Goal: Information Seeking & Learning: Learn about a topic

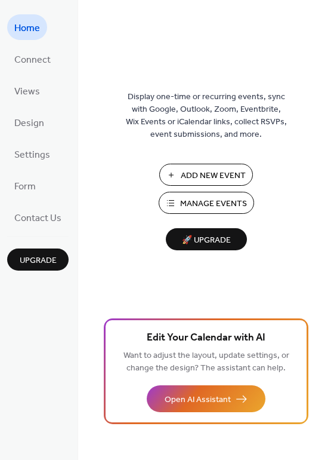
click at [231, 199] on span "Manage Events" at bounding box center [213, 204] width 67 height 13
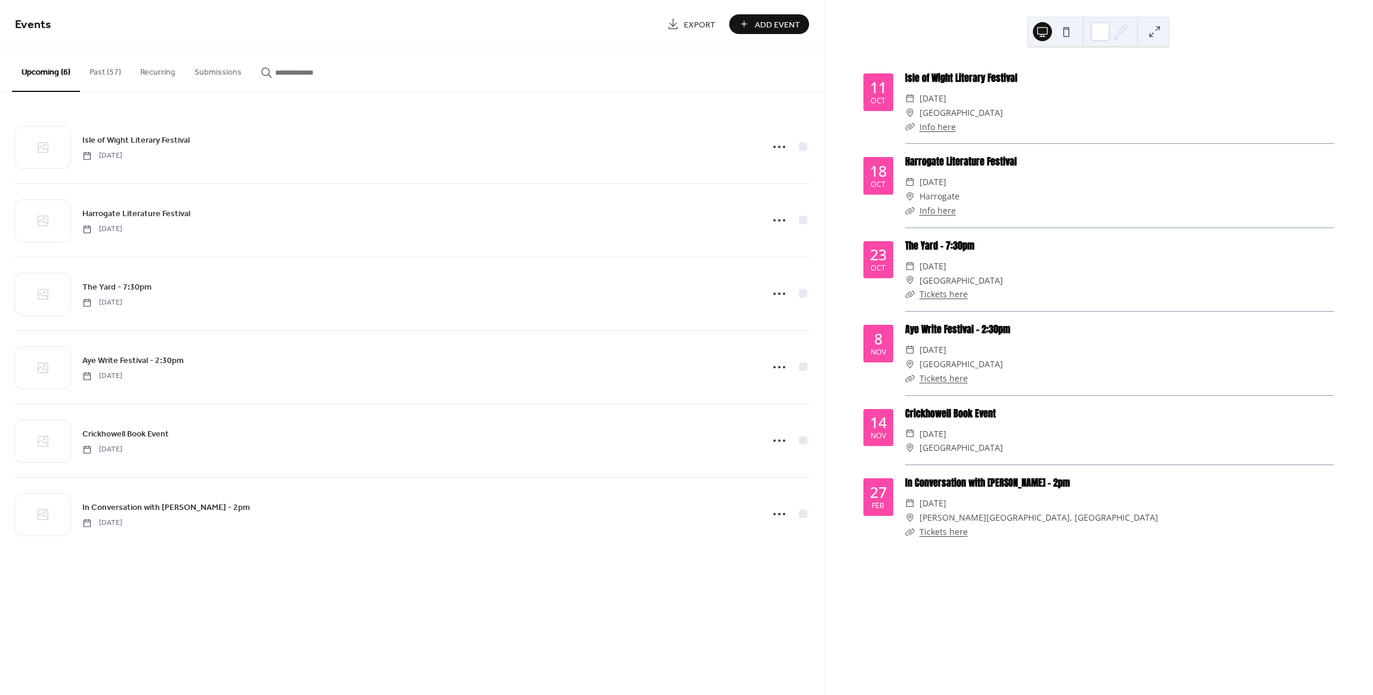
click at [95, 71] on button "Past (57)" at bounding box center [105, 69] width 51 height 42
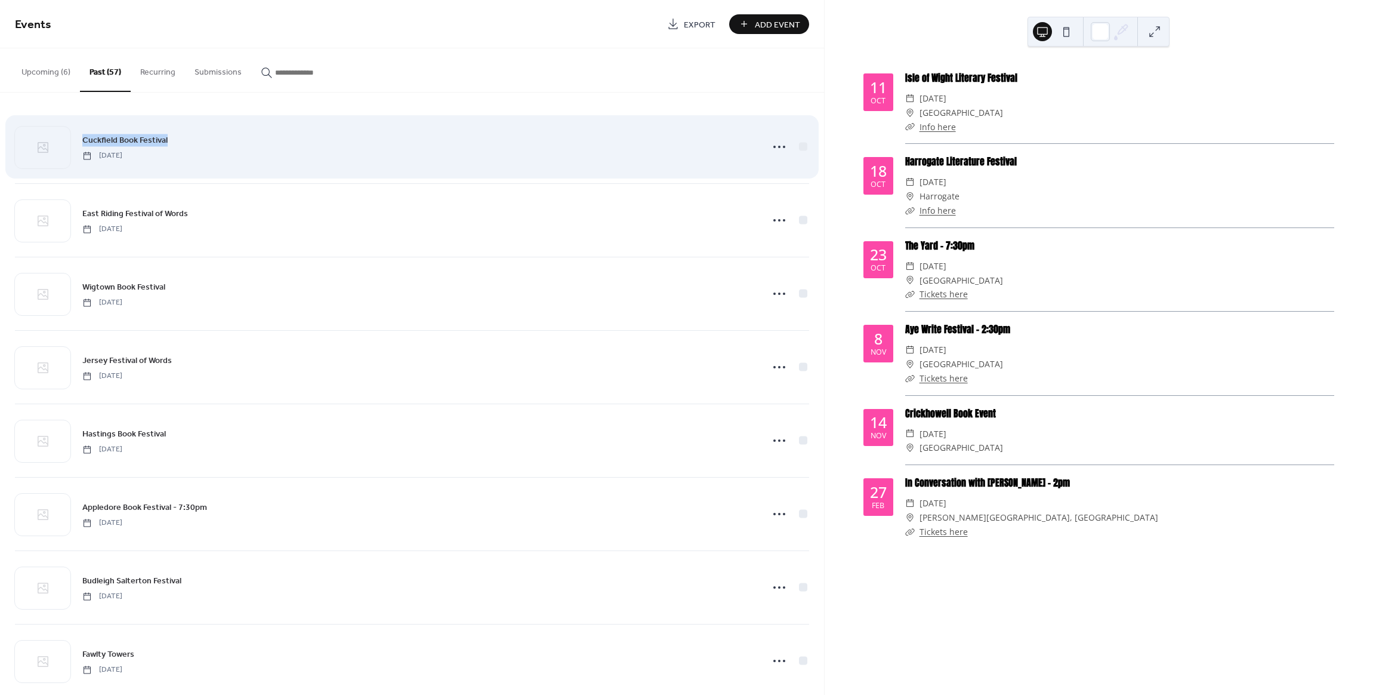
drag, startPoint x: 210, startPoint y: 139, endPoint x: 85, endPoint y: 139, distance: 125.3
click at [85, 139] on div "Cuckfield Book Festival [DATE]" at bounding box center [418, 146] width 673 height 27
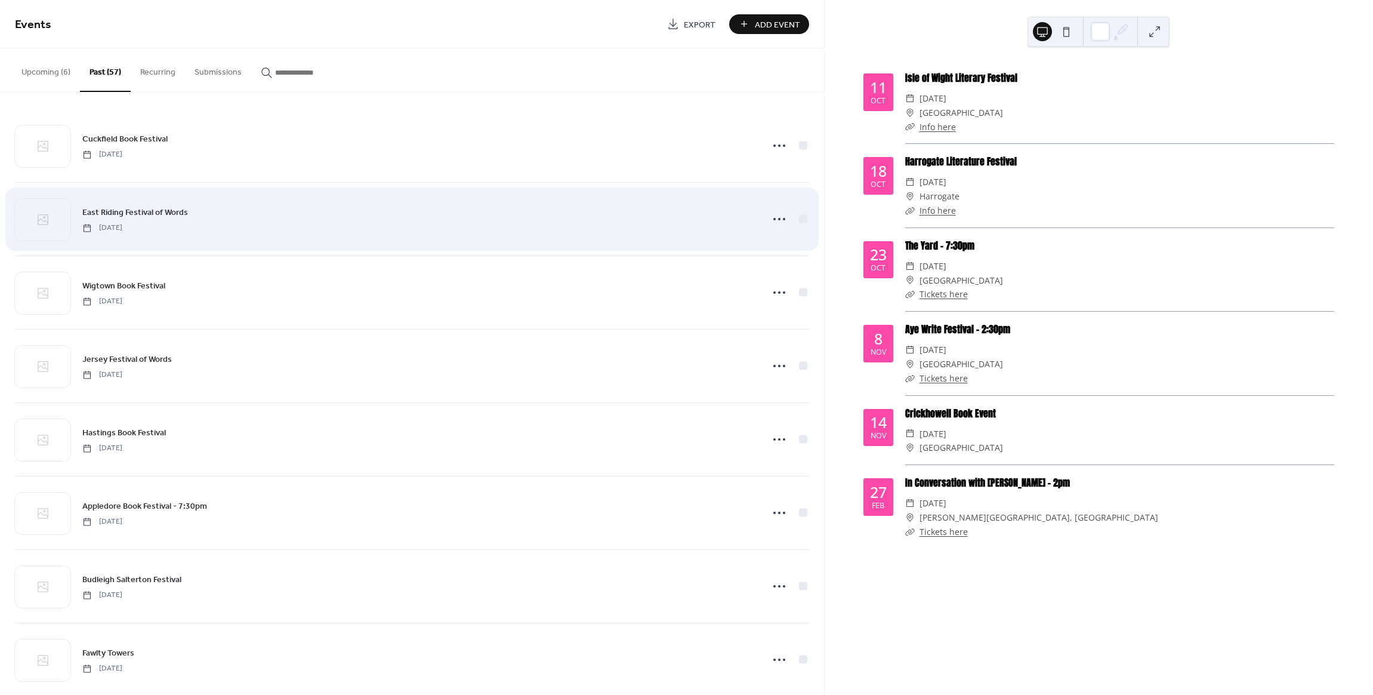
drag, startPoint x: 264, startPoint y: 196, endPoint x: 286, endPoint y: 201, distance: 22.0
click at [264, 196] on div "East Riding Festival of Words [DATE]" at bounding box center [412, 219] width 794 height 73
drag, startPoint x: 293, startPoint y: 209, endPoint x: 71, endPoint y: 214, distance: 222.1
click at [71, 214] on div "East Riding Festival of Words [DATE]" at bounding box center [412, 219] width 794 height 73
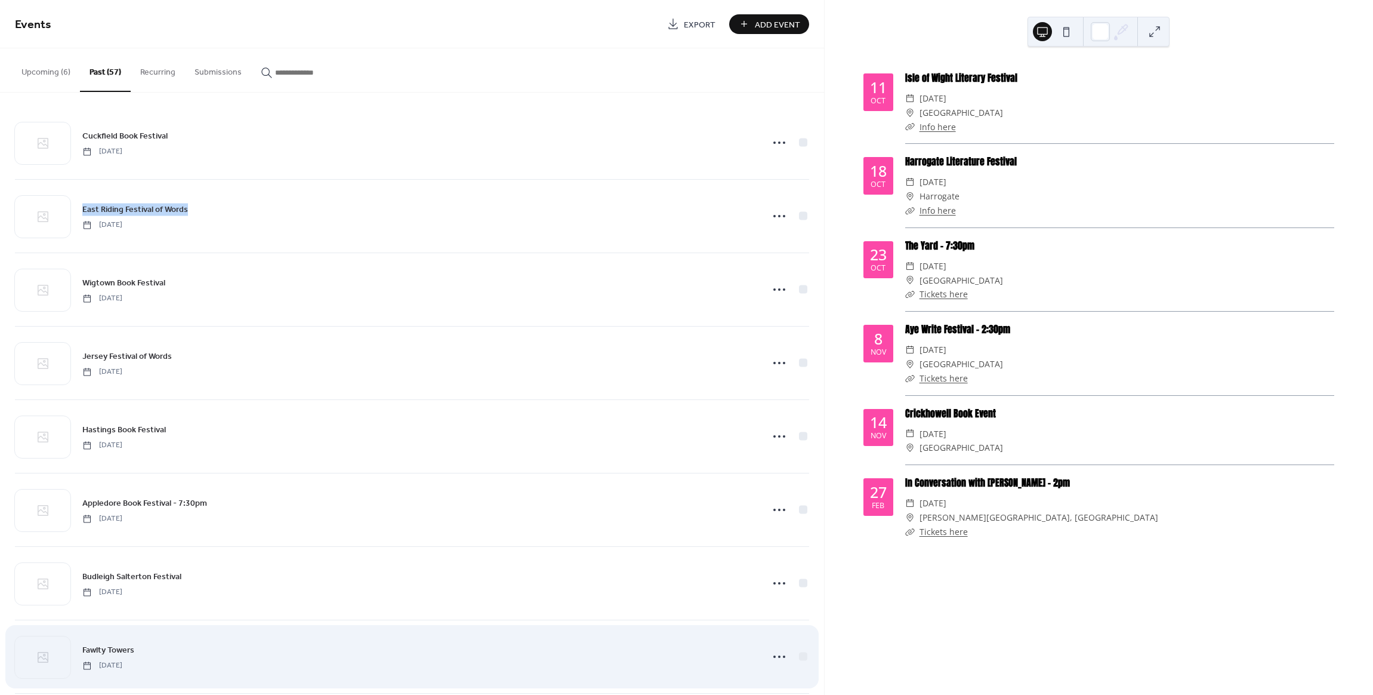
copy span "East Riding Festival of Words"
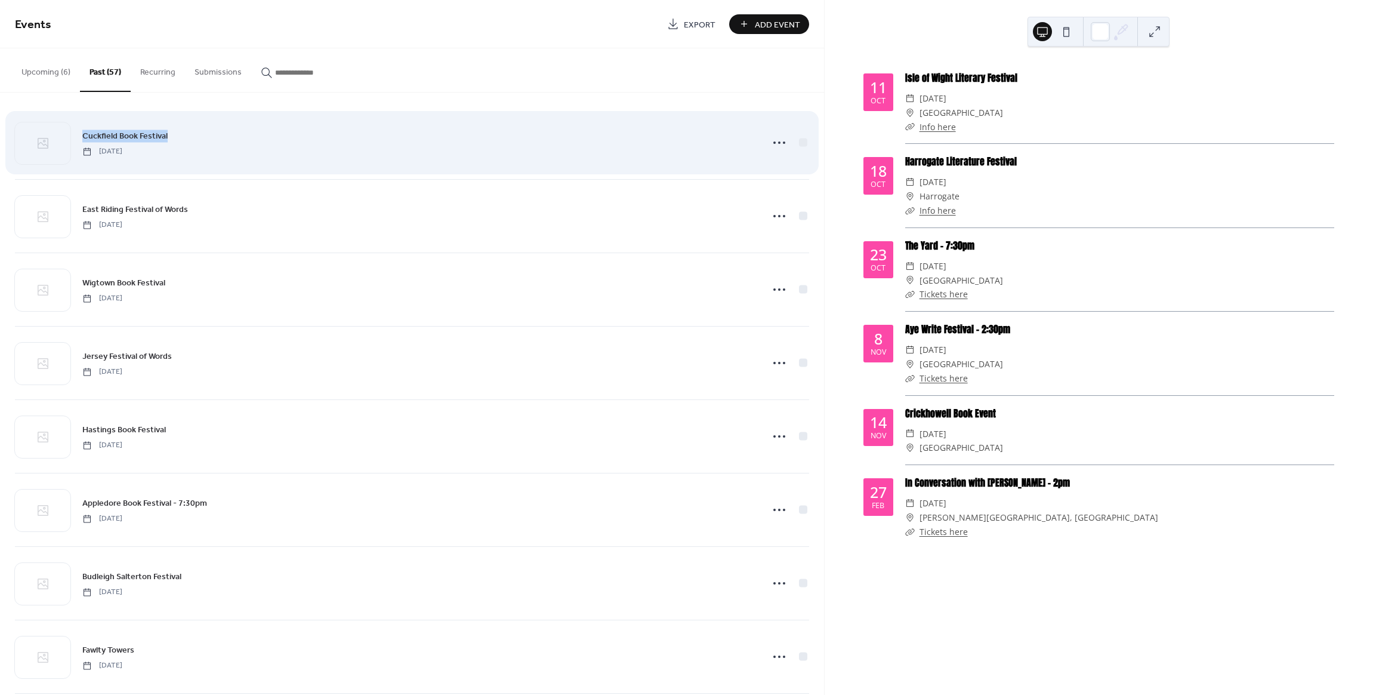
drag, startPoint x: 205, startPoint y: 131, endPoint x: 76, endPoint y: 133, distance: 128.3
click at [77, 133] on div "Cuckfield Book Festival [DATE]" at bounding box center [412, 142] width 794 height 73
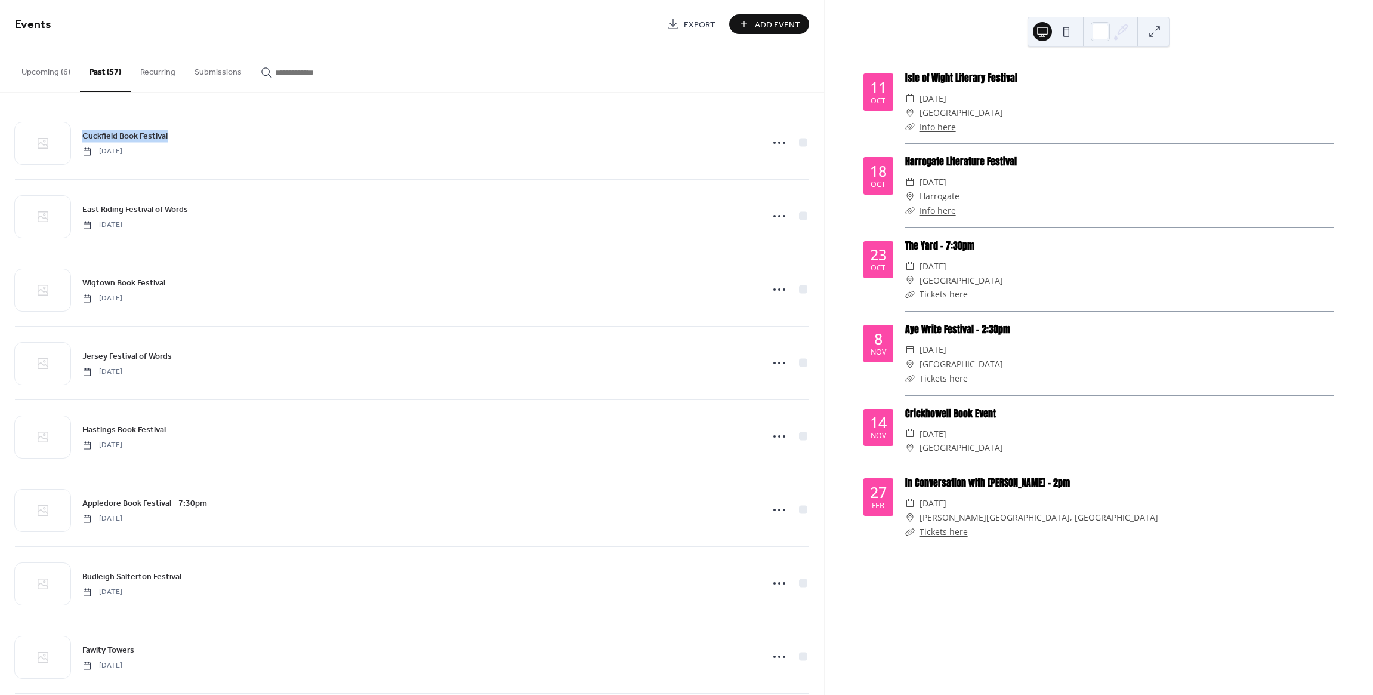
copy span "Cuckfield Book Festival"
